Goal: Complete application form: Complete application form

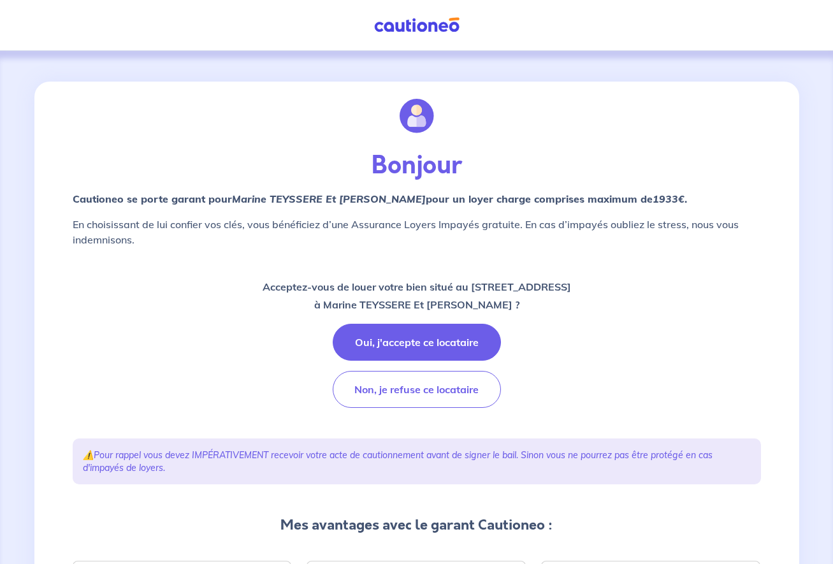
drag, startPoint x: 461, startPoint y: 288, endPoint x: 590, endPoint y: 291, distance: 128.8
click at [590, 291] on div "Acceptez-vous de louer votre bien situé au [STREET_ADDRESS] TEYSSERE Et [PERSON…" at bounding box center [417, 343] width 689 height 130
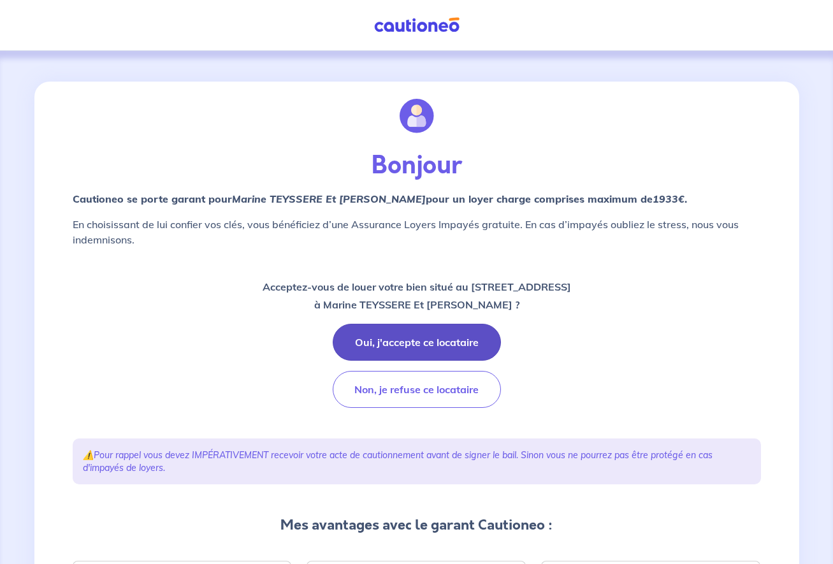
click at [404, 339] on button "Oui, j'accepte ce locataire" at bounding box center [417, 342] width 168 height 37
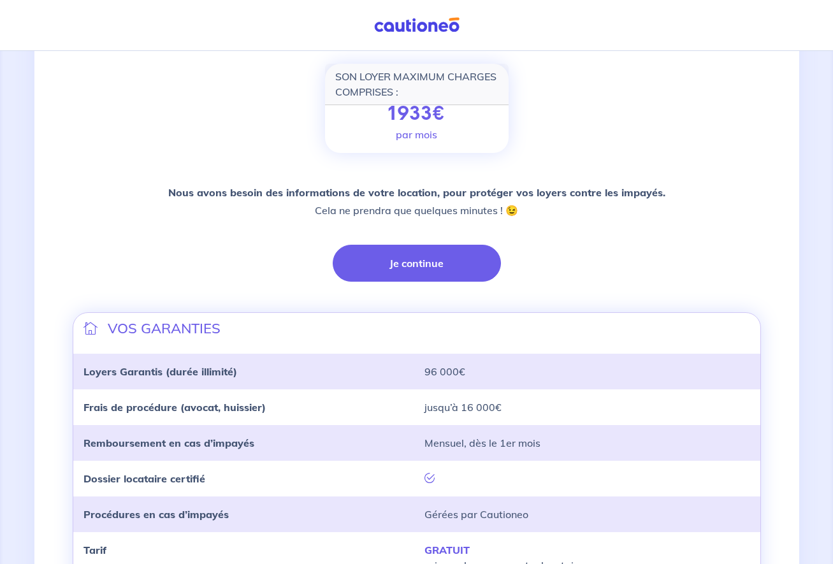
scroll to position [179, 0]
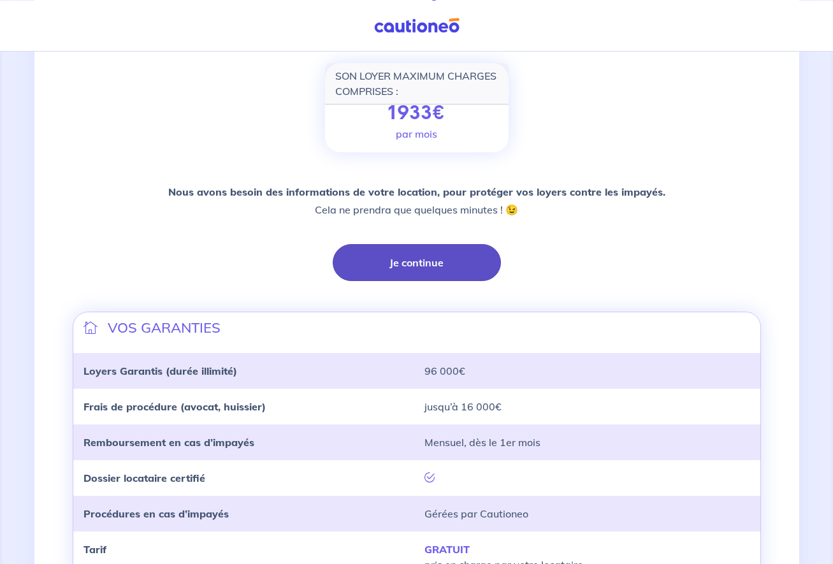
click at [426, 270] on button "Je continue" at bounding box center [417, 262] width 168 height 37
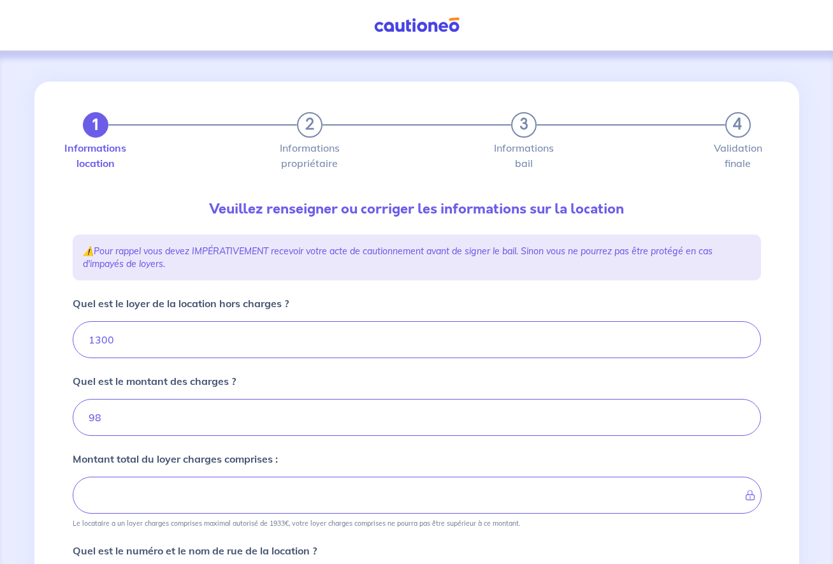
type input "1398"
click at [136, 345] on input "1300" at bounding box center [417, 339] width 689 height 37
type input "1"
type input "111"
type input "13"
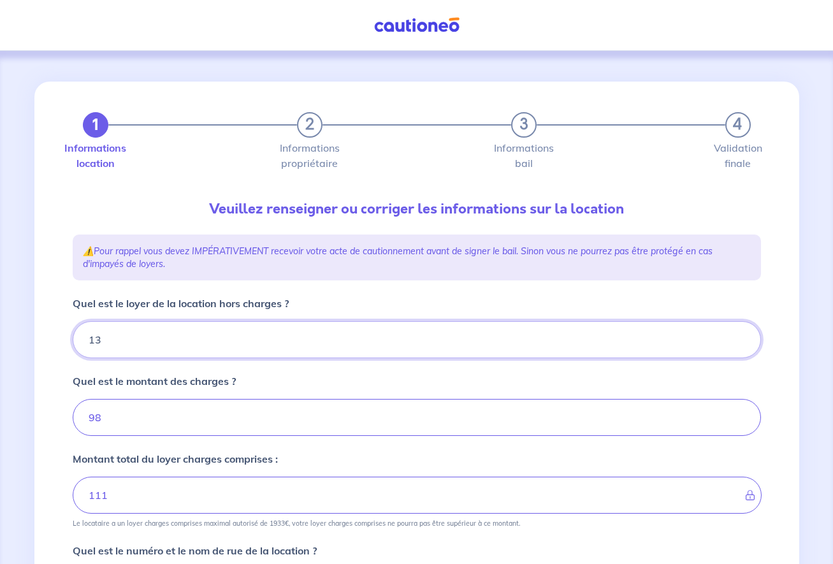
type input "99"
type input "139"
type input "111"
type input "1398"
type input "1496"
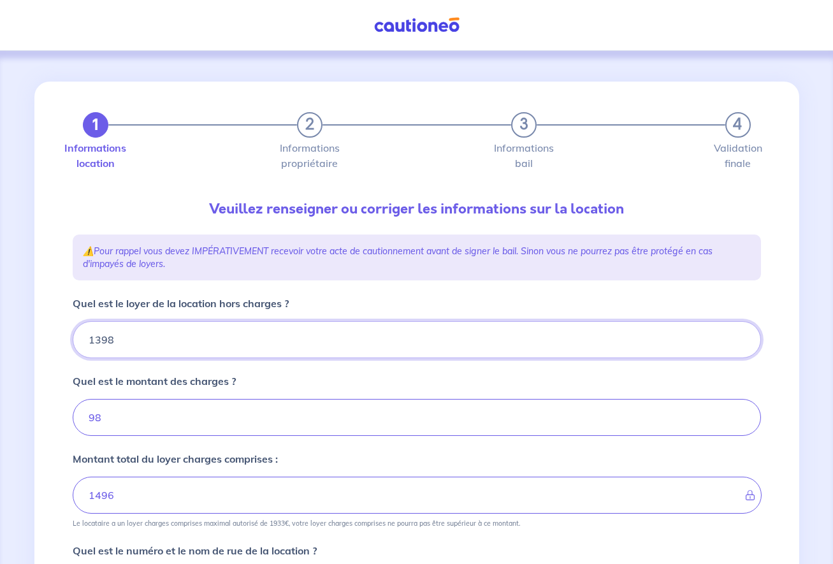
type input "1398"
drag, startPoint x: 114, startPoint y: 425, endPoint x: 85, endPoint y: 418, distance: 30.0
click at [85, 418] on input "98" at bounding box center [417, 417] width 689 height 37
type input "0"
type input "1398"
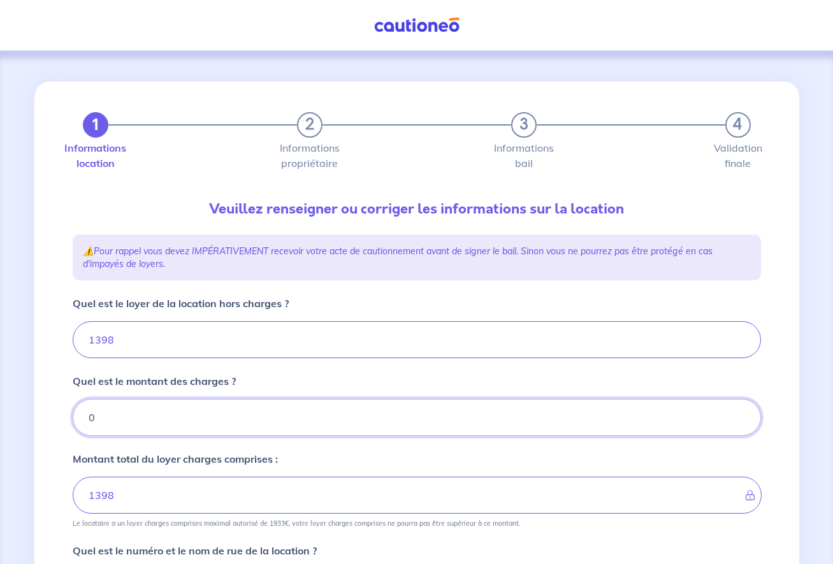
type input "0"
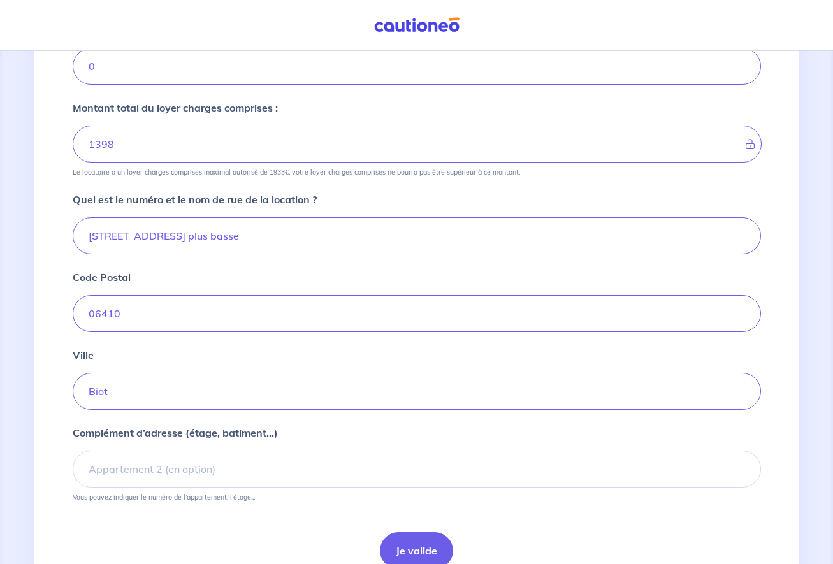
scroll to position [390, 0]
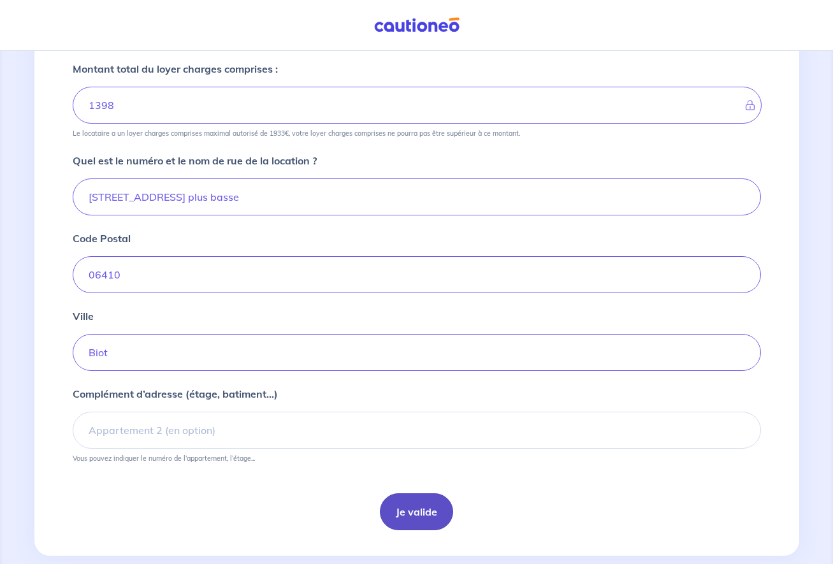
click at [422, 505] on button "Je valide" at bounding box center [416, 512] width 73 height 37
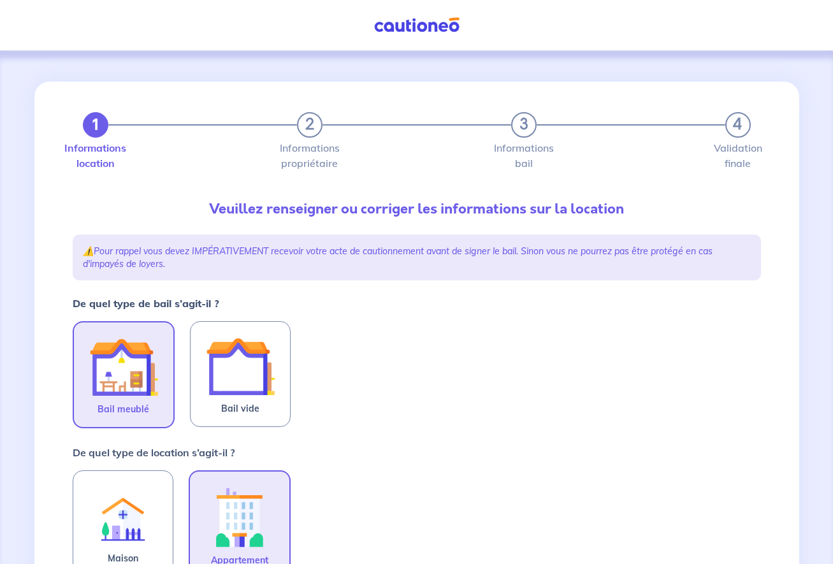
click at [123, 370] on img at bounding box center [123, 367] width 69 height 69
click at [0, 0] on input "Bail meublé" at bounding box center [0, 0] width 0 height 0
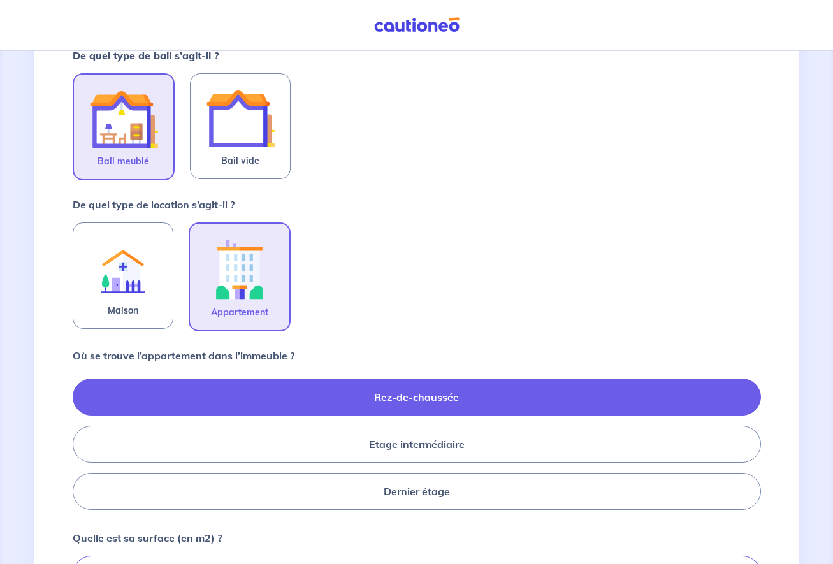
scroll to position [260, 0]
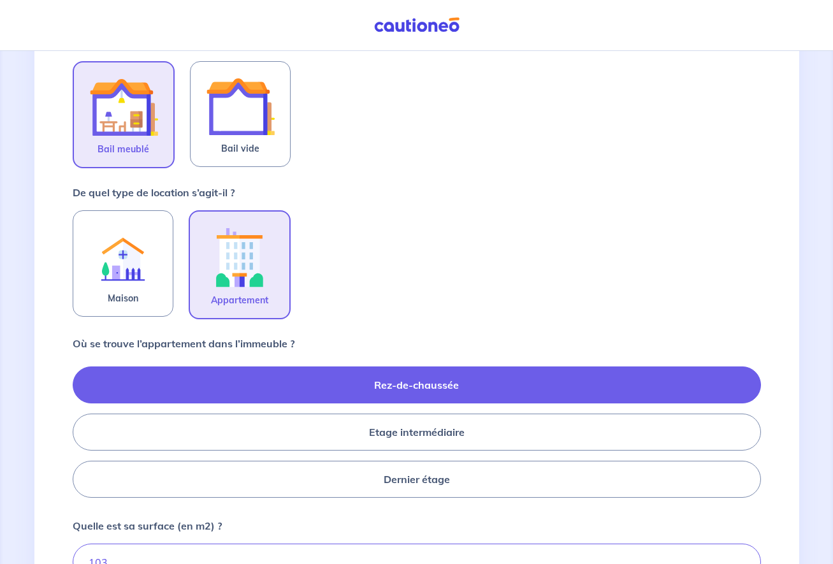
click at [408, 383] on label "Rez-de-chaussée" at bounding box center [417, 385] width 689 height 37
click at [81, 428] on input "Rez-de-chaussée" at bounding box center [77, 432] width 8 height 8
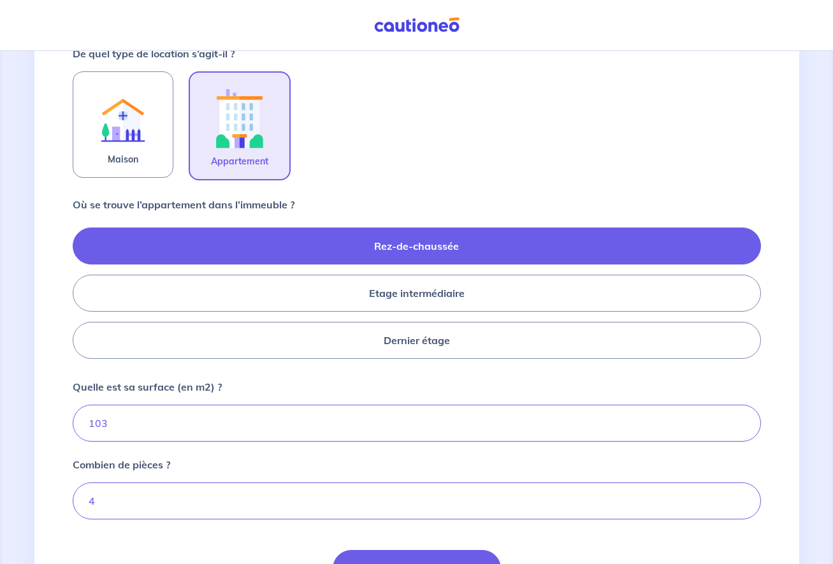
scroll to position [472, 0]
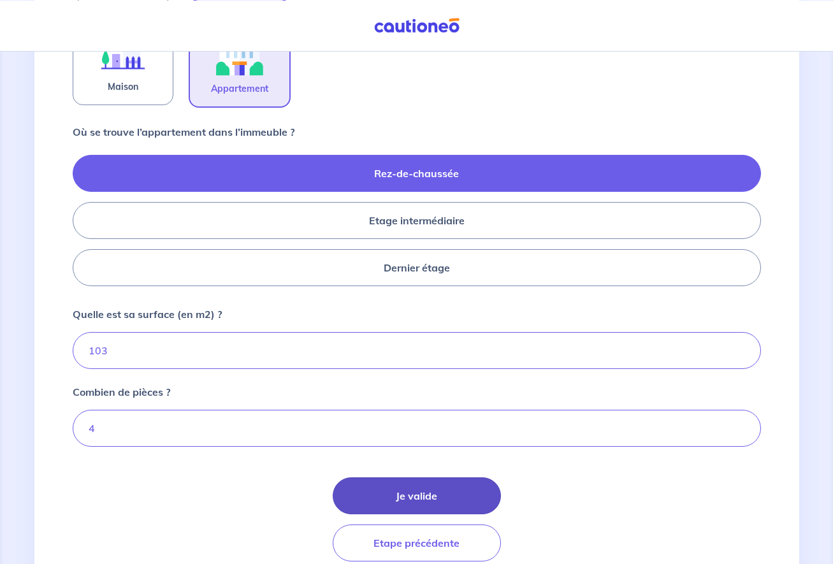
click at [424, 499] on button "Je valide" at bounding box center [417, 496] width 168 height 37
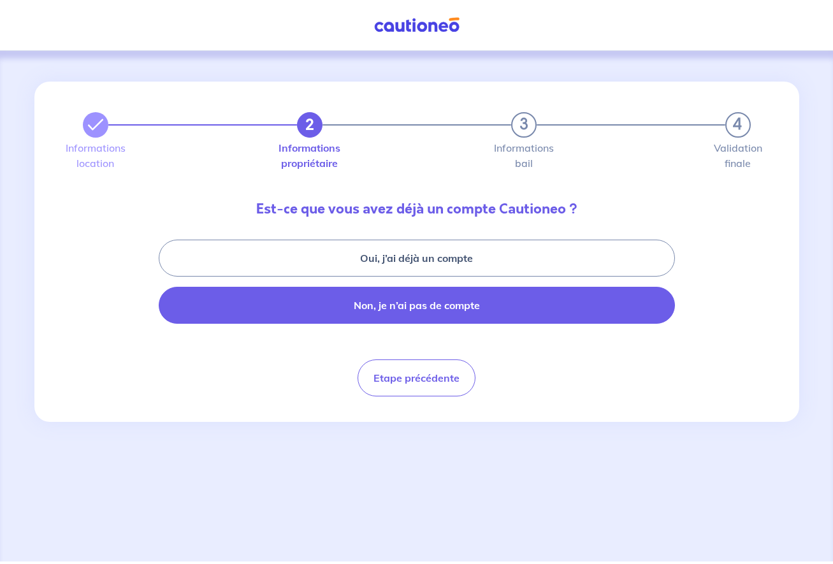
click at [397, 308] on button "Non, je n’ai pas de compte" at bounding box center [417, 305] width 516 height 37
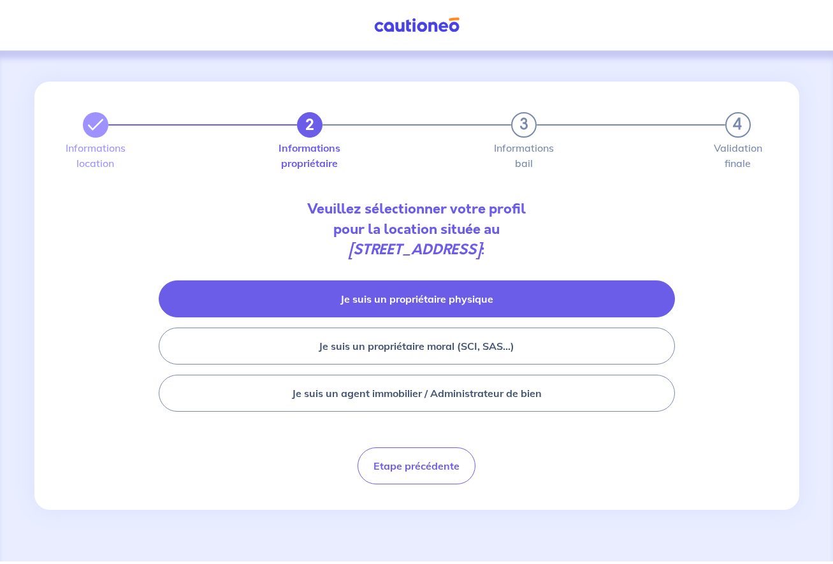
click at [386, 302] on button "Je suis un propriétaire physique" at bounding box center [417, 299] width 516 height 37
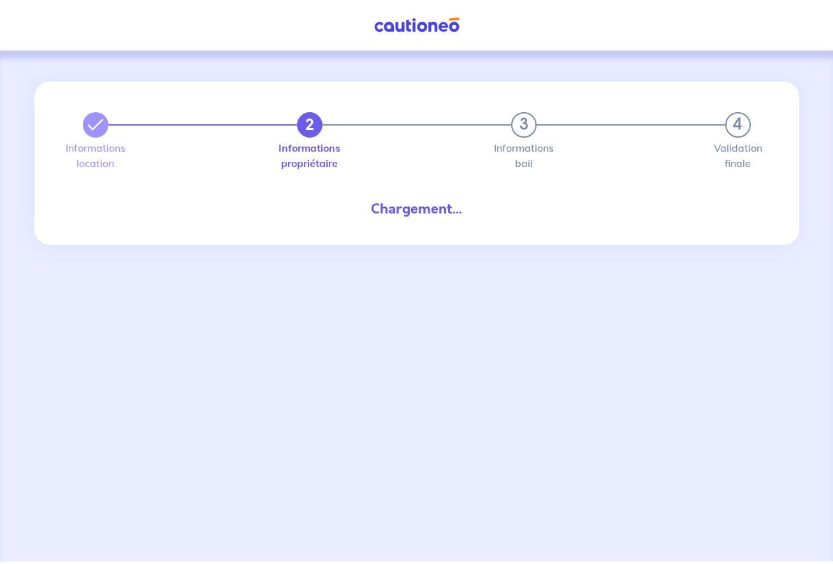
select select "FR"
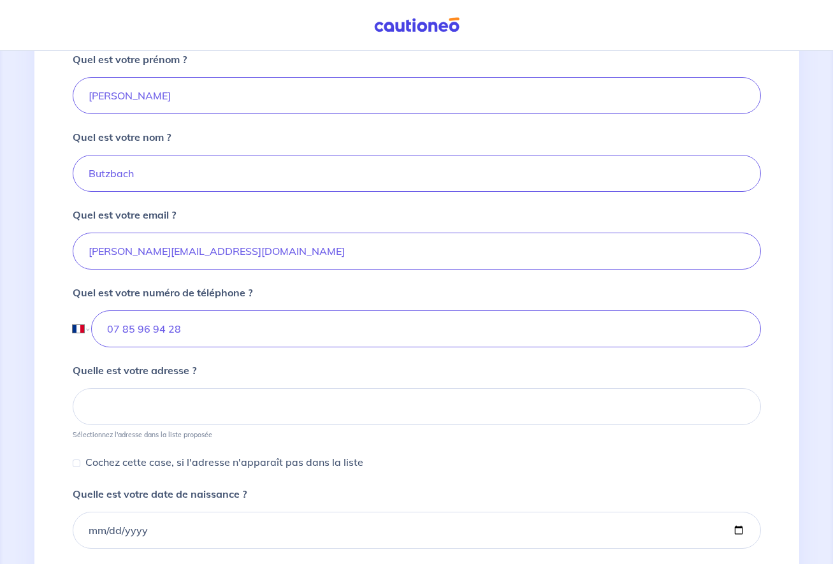
scroll to position [358, 0]
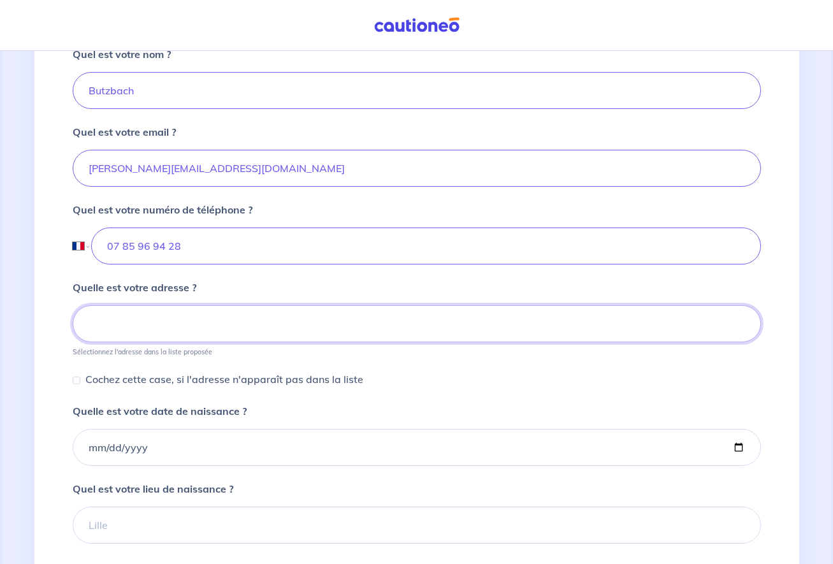
click at [135, 325] on input at bounding box center [417, 323] width 689 height 37
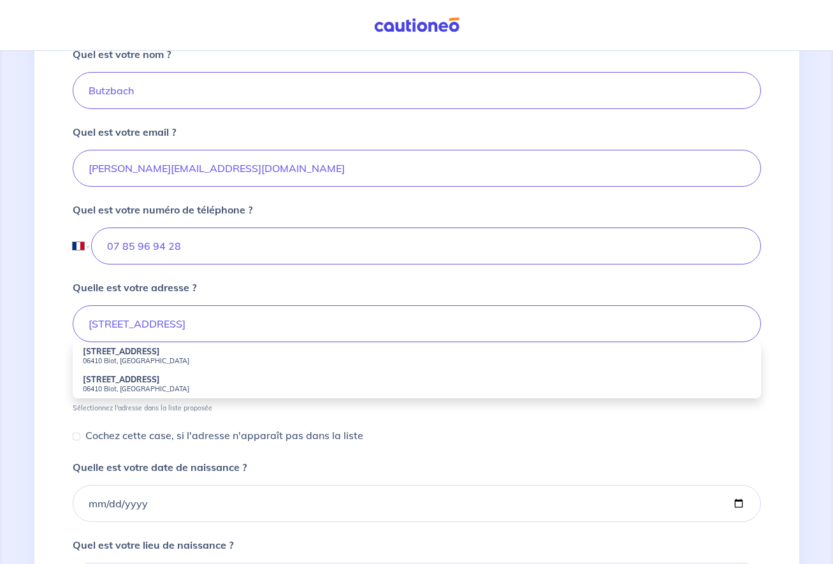
click at [105, 356] on strong "38 Rue Basse" at bounding box center [121, 352] width 77 height 10
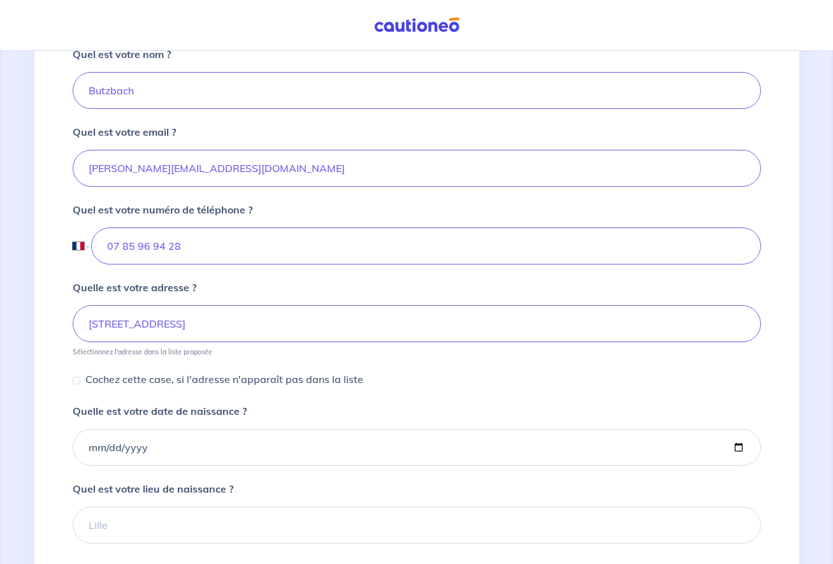
type input "38 Rue Basse, 06410 Biot, France"
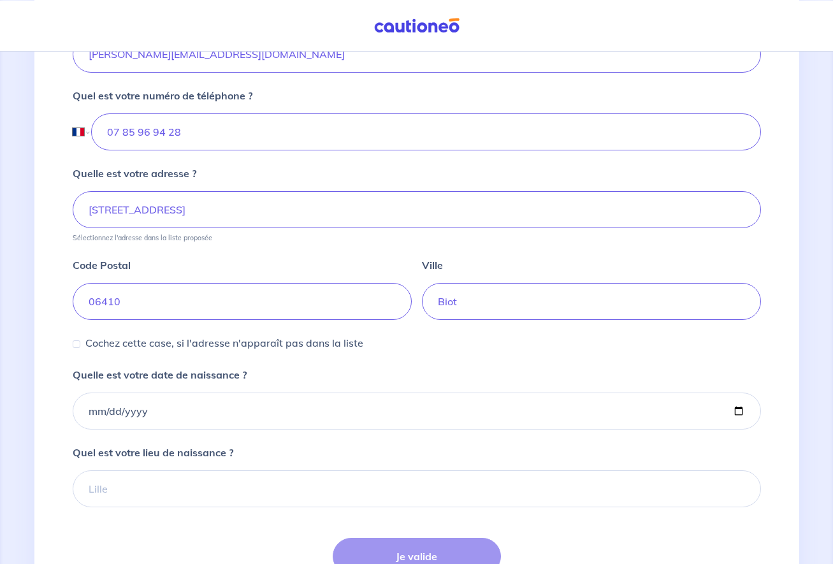
scroll to position [488, 0]
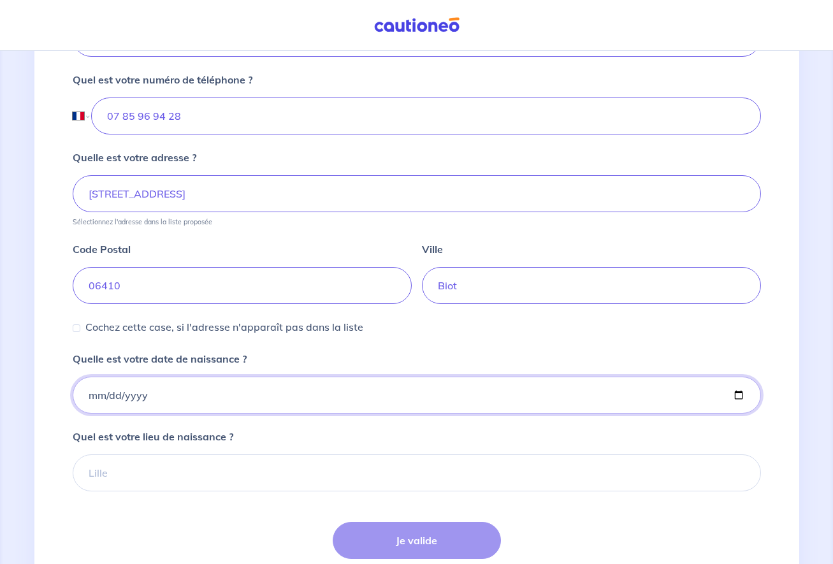
click at [96, 391] on input "Quelle est votre date de naissance ?" at bounding box center [417, 395] width 689 height 37
type input "1968-02-22"
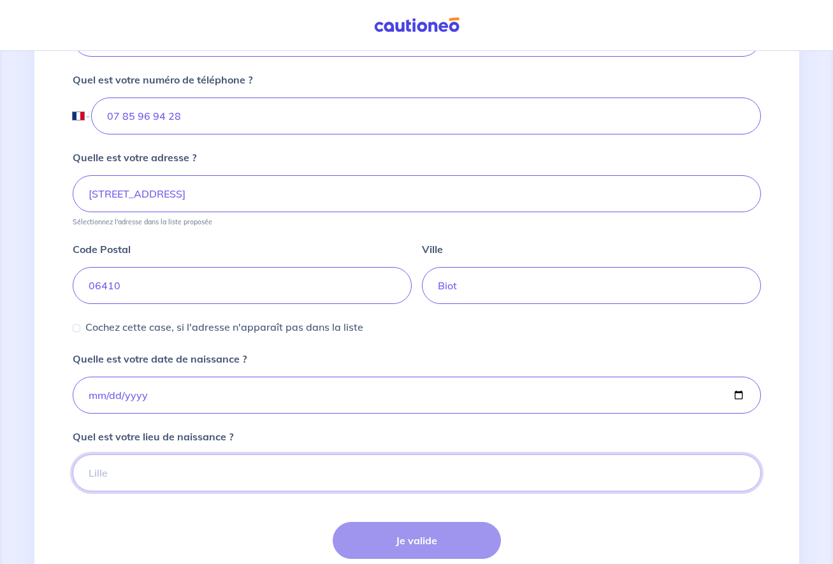
click at [142, 481] on input "Quel est votre lieu de naissance ?" at bounding box center [417, 473] width 689 height 37
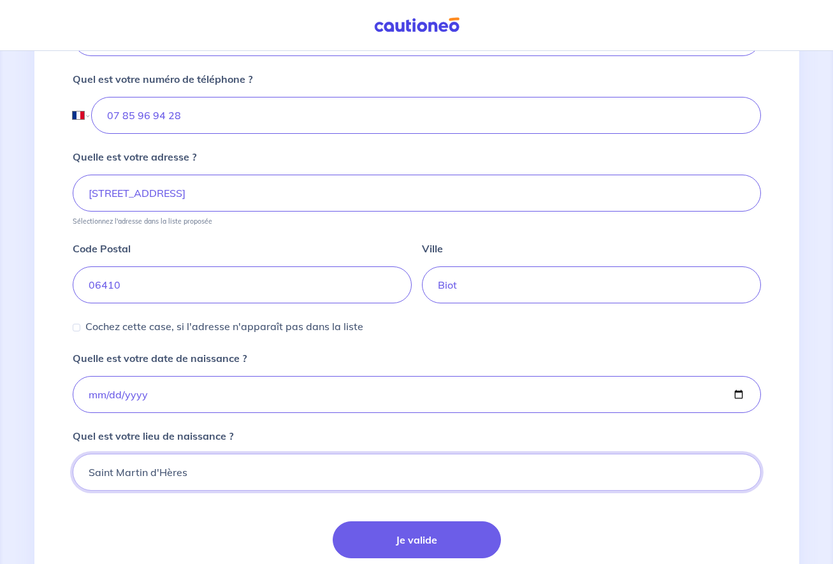
type input "Saint Martin d'Hères"
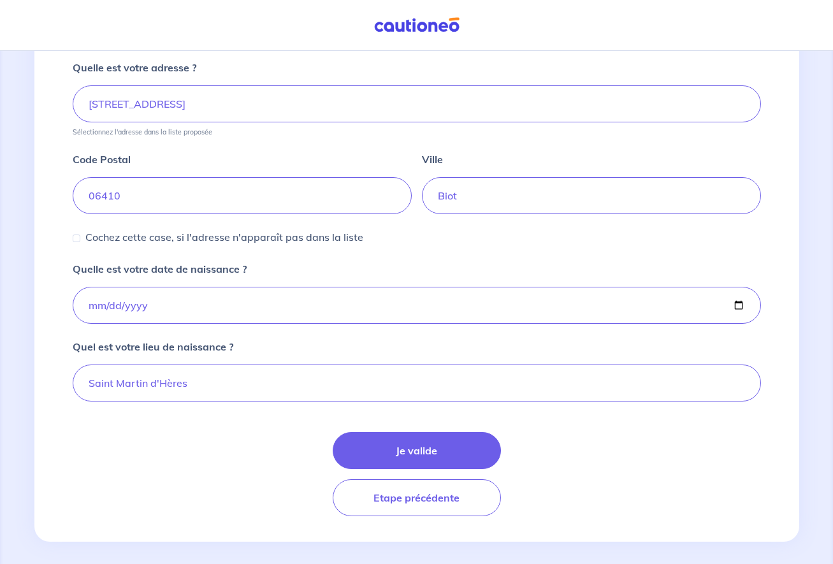
scroll to position [586, 0]
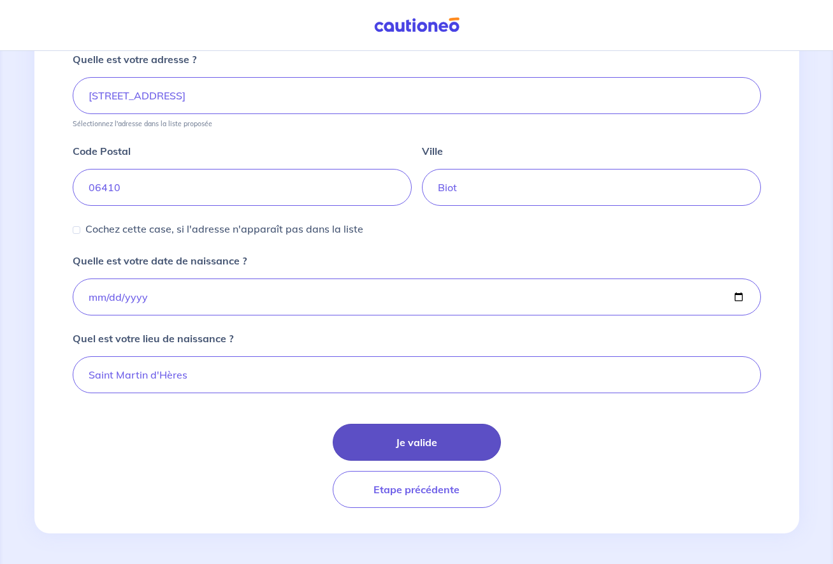
click at [423, 442] on button "Je valide" at bounding box center [417, 442] width 168 height 37
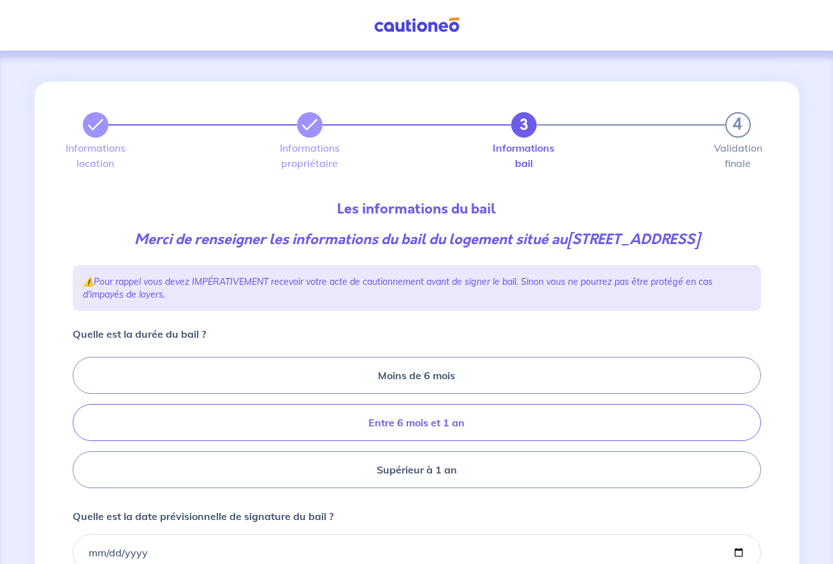
click at [403, 423] on label "Entre 6 mois et 1 an" at bounding box center [417, 422] width 689 height 37
click at [81, 423] on input "Entre 6 mois et 1 an" at bounding box center [77, 423] width 8 height 8
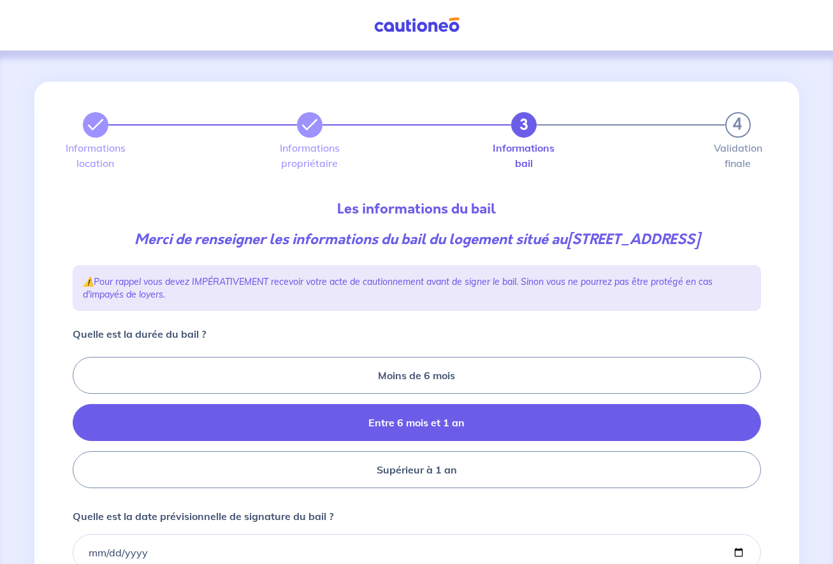
radio input "true"
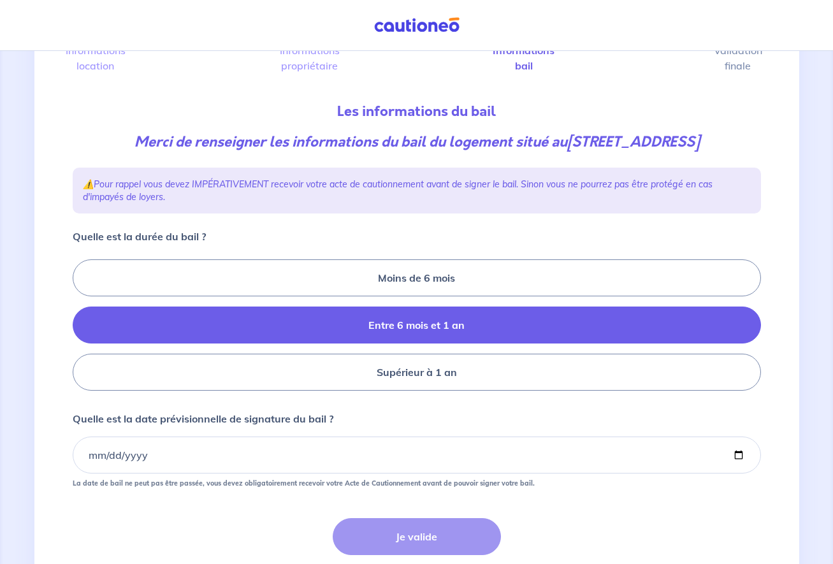
scroll to position [130, 0]
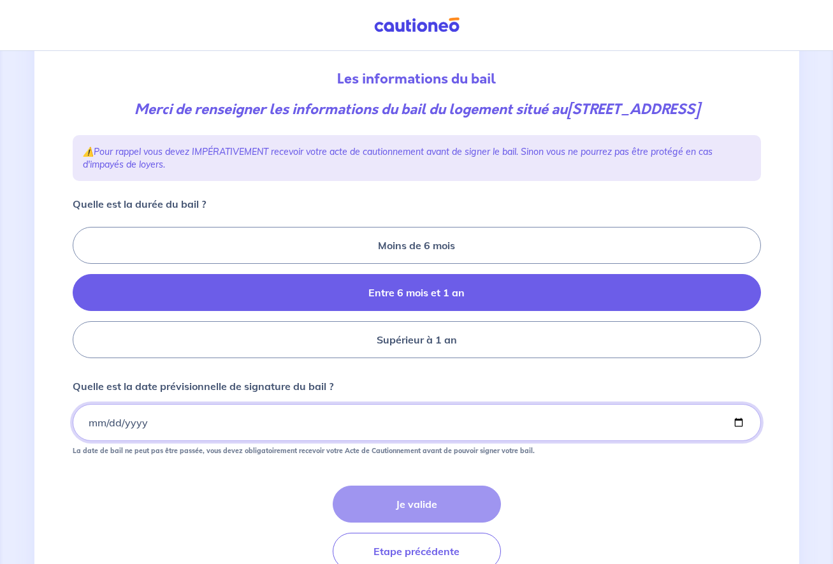
click at [98, 428] on input "Quelle est la date prévisionnelle de signature du bail ?" at bounding box center [417, 422] width 689 height 37
type input "2025-09-05"
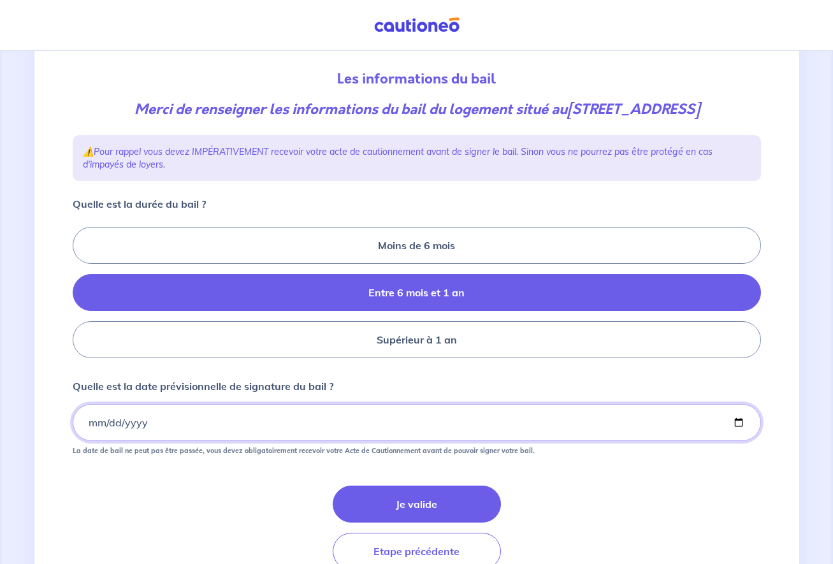
scroll to position [192, 0]
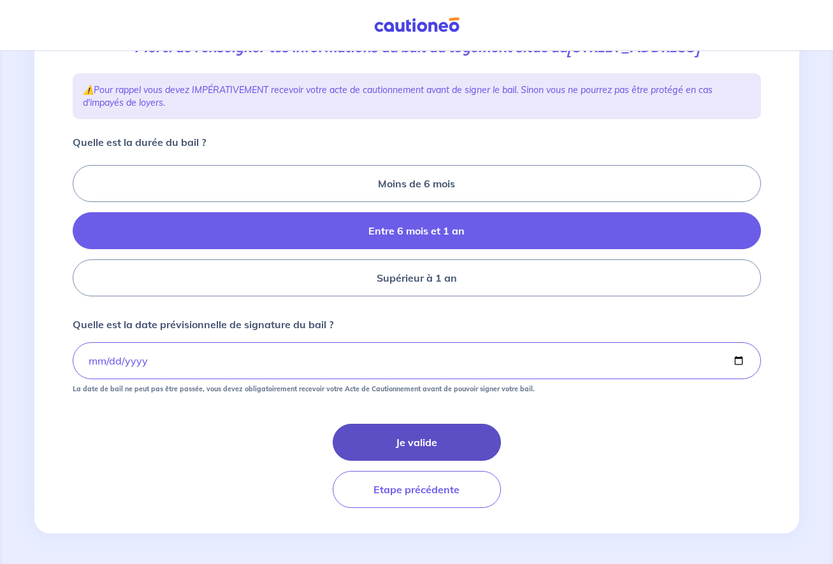
click at [425, 443] on button "Je valide" at bounding box center [417, 442] width 168 height 37
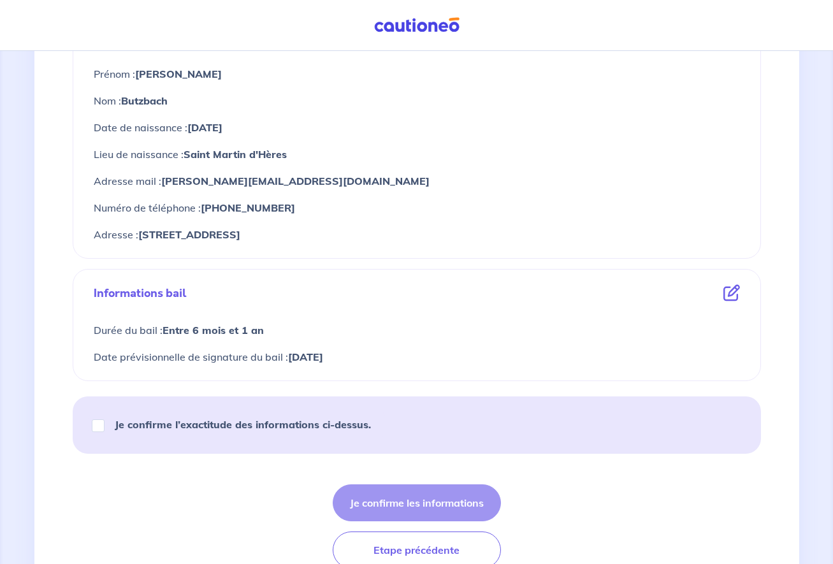
scroll to position [569, 0]
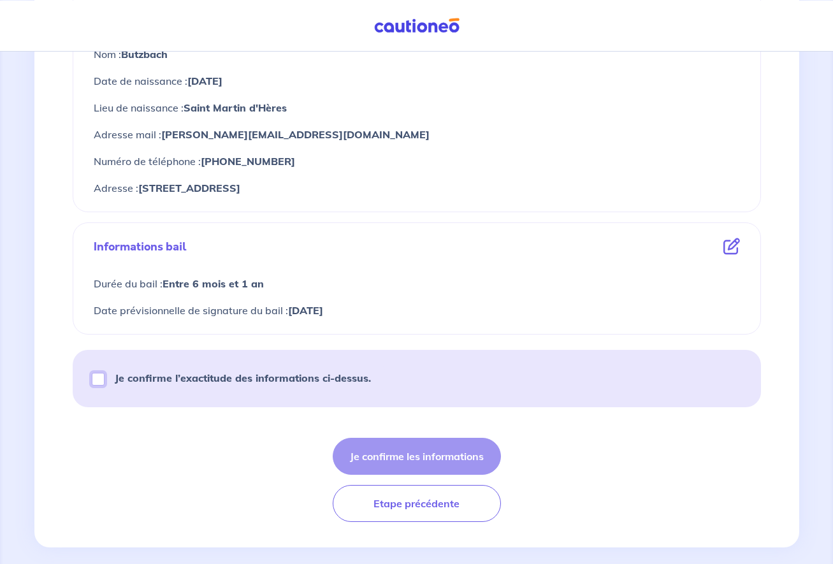
click at [97, 384] on input "Je confirme l’exactitude des informations ci-dessus." at bounding box center [98, 379] width 13 height 13
checkbox input "true"
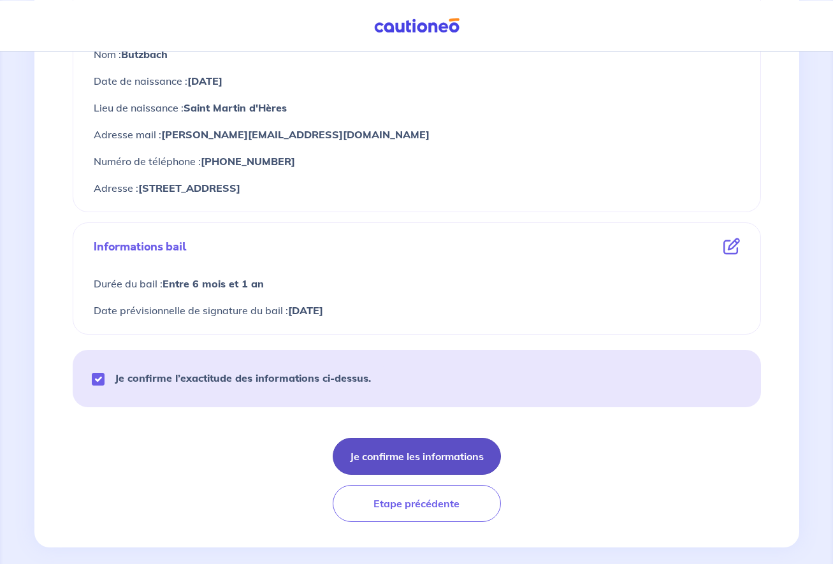
click at [435, 458] on button "Je confirme les informations" at bounding box center [417, 456] width 168 height 37
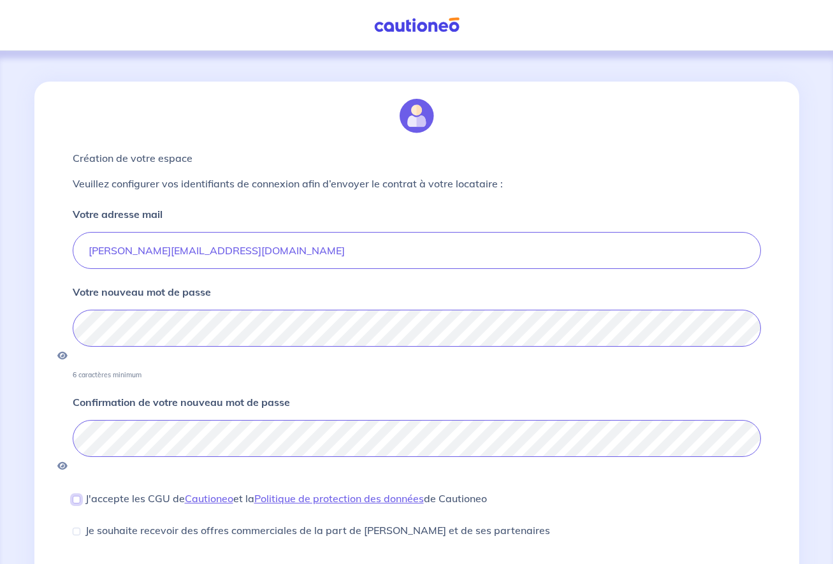
click at [80, 496] on input "J'accepte les CGU de Cautioneo et la Politique de protection des données de Cau…" at bounding box center [77, 500] width 8 height 8
checkbox input "true"
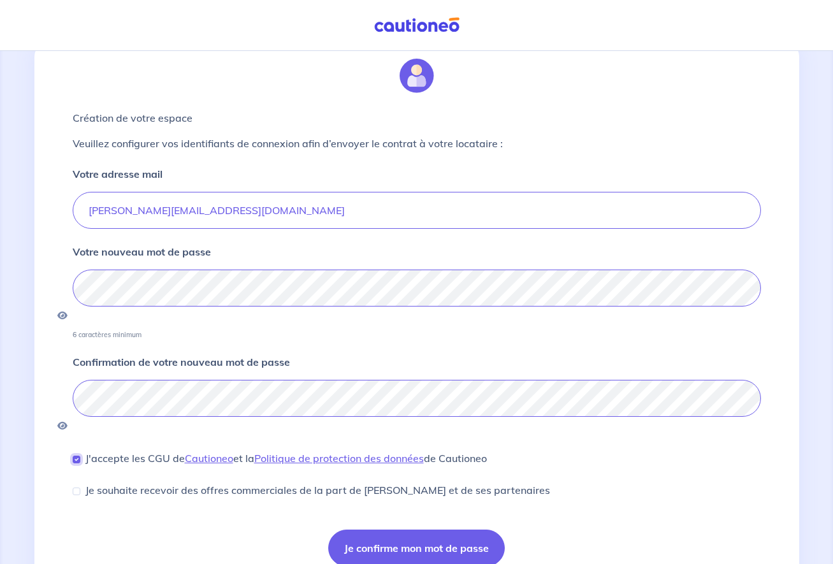
scroll to position [62, 0]
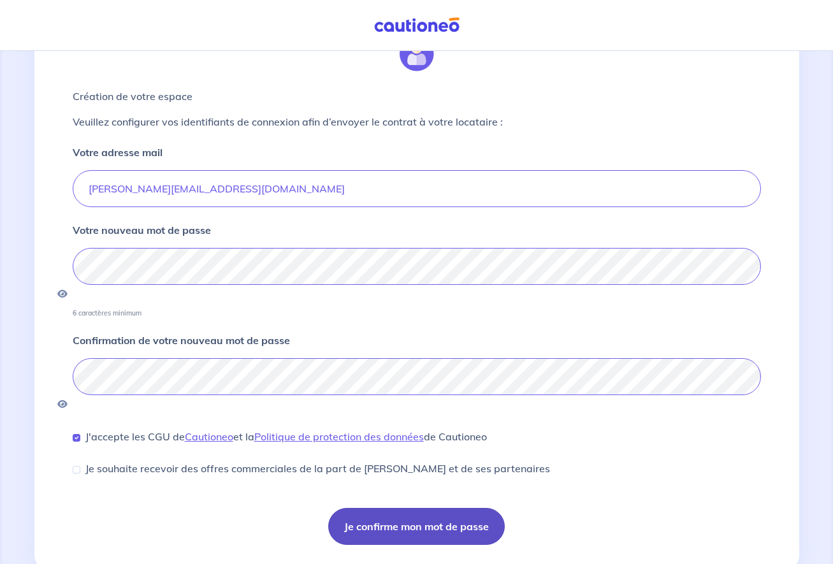
click at [410, 508] on button "Je confirme mon mot de passe" at bounding box center [416, 526] width 177 height 37
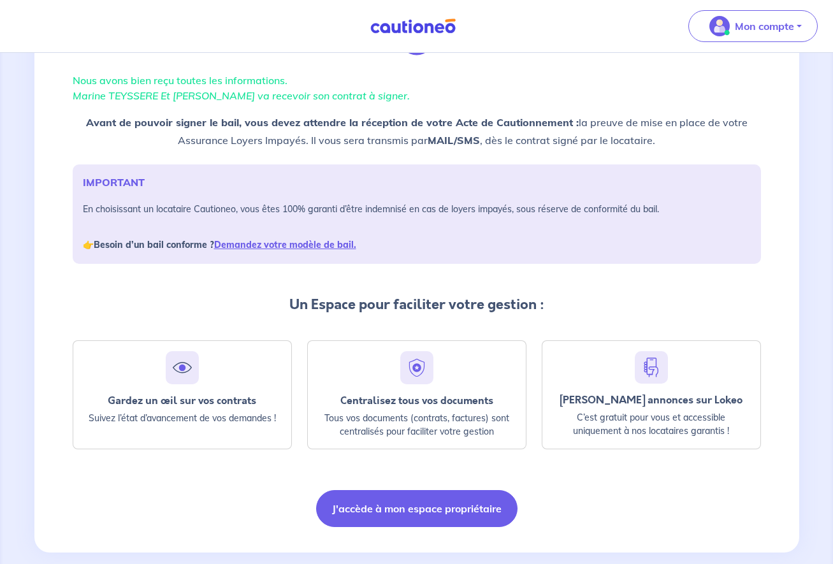
scroll to position [66, 0]
